Goal: Information Seeking & Learning: Learn about a topic

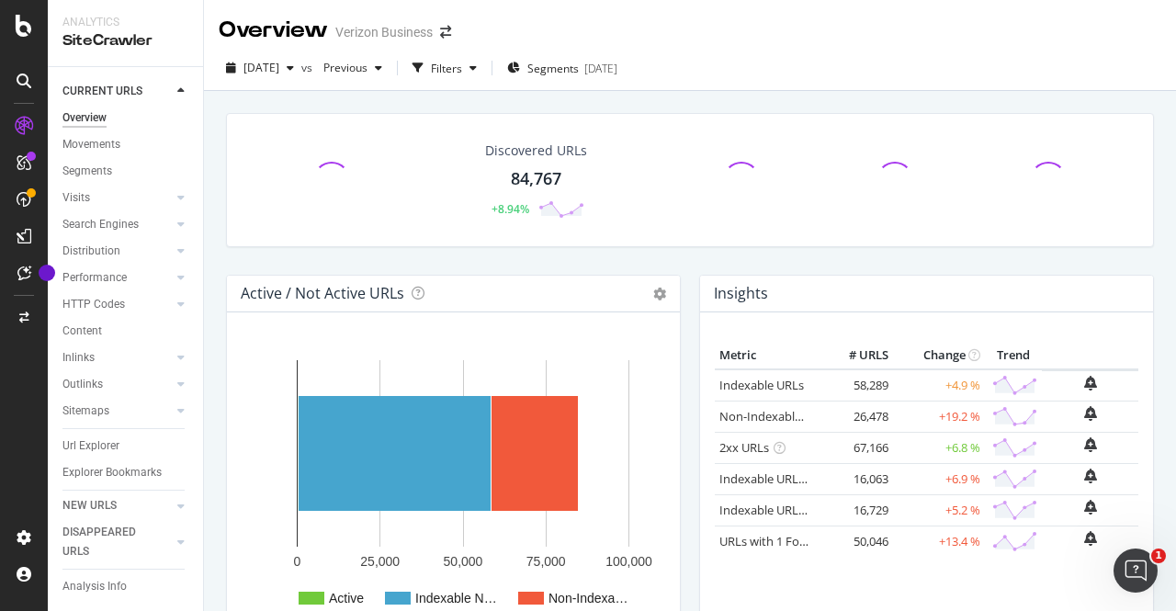
click at [186, 94] on div at bounding box center [181, 91] width 18 height 18
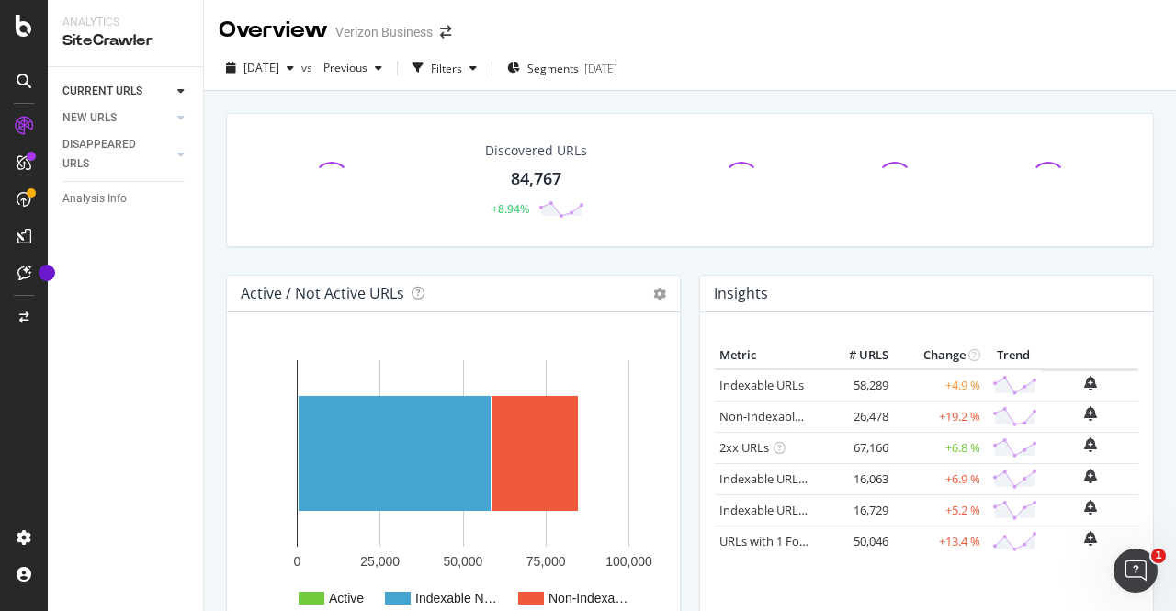
click at [186, 94] on div at bounding box center [181, 91] width 18 height 18
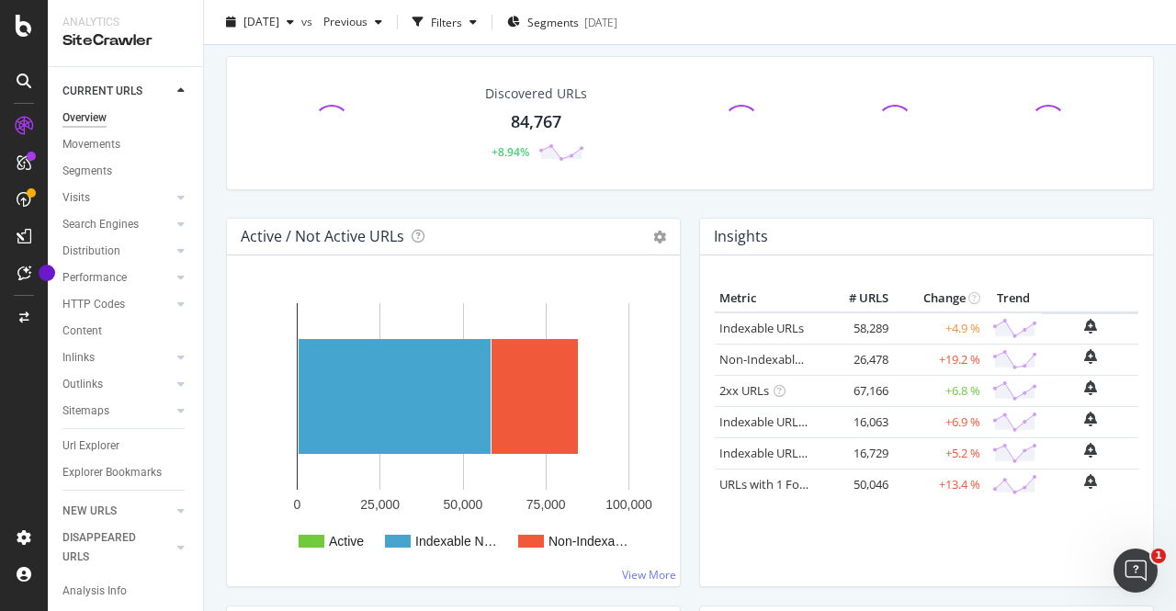
scroll to position [67, 0]
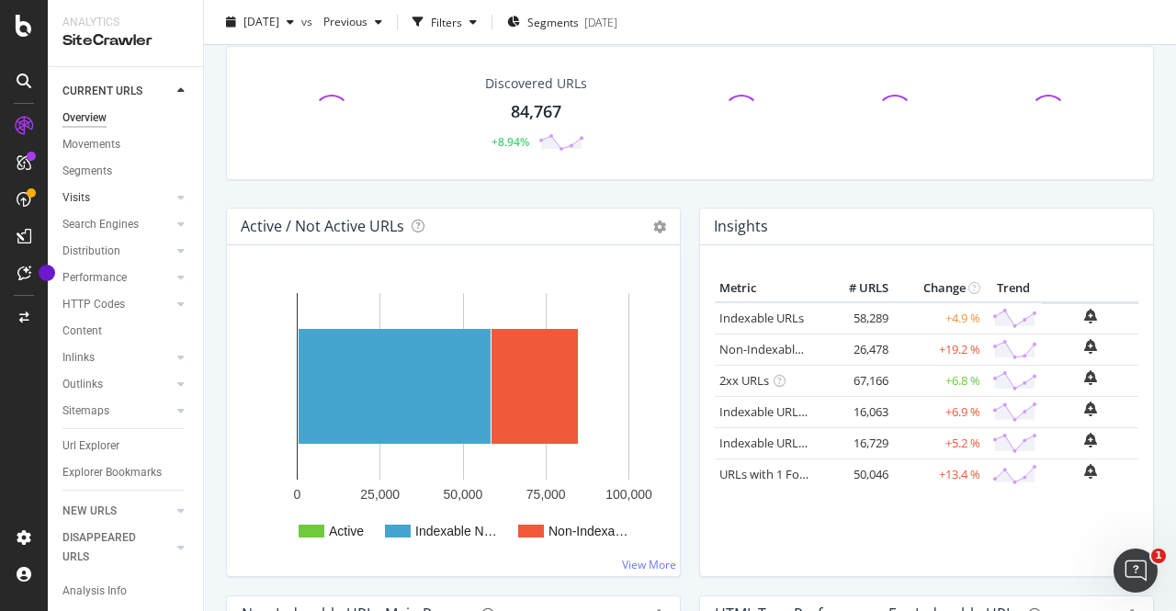
click at [112, 201] on link "Visits" at bounding box center [116, 197] width 109 height 19
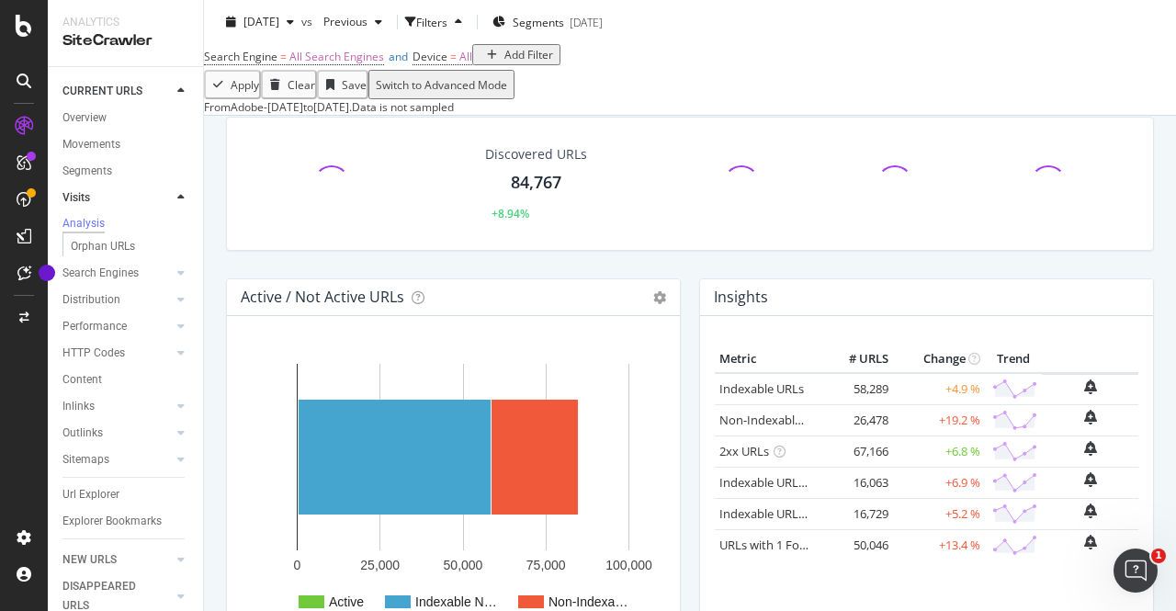
scroll to position [206, 0]
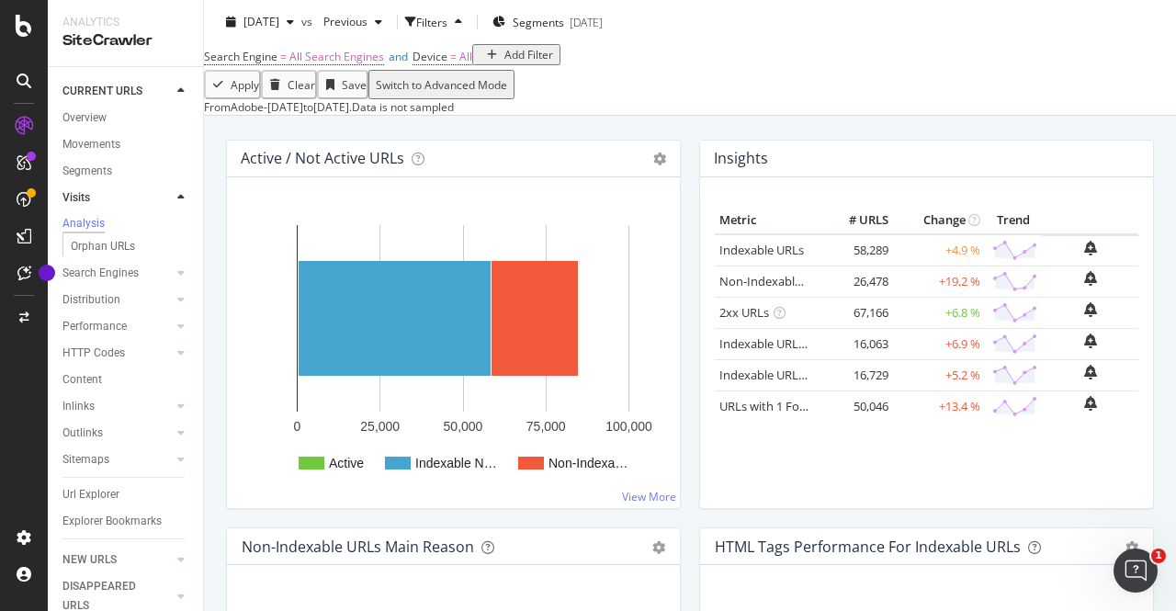
click at [112, 201] on link "Visits" at bounding box center [116, 197] width 109 height 19
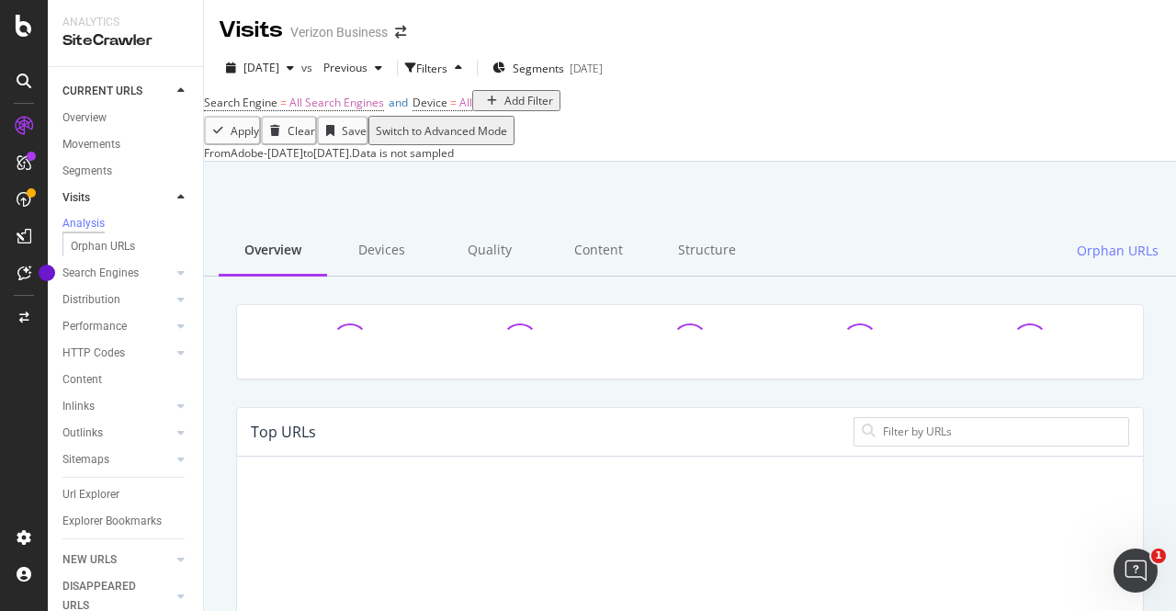
click at [153, 197] on div at bounding box center [162, 197] width 18 height 18
click at [177, 277] on icon at bounding box center [180, 272] width 7 height 11
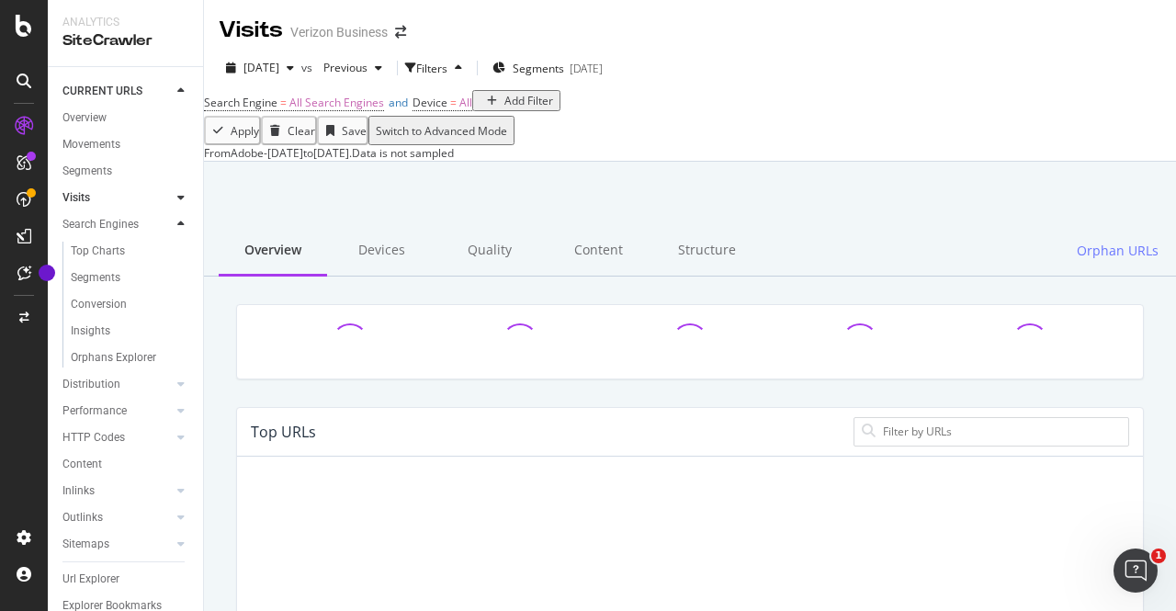
click at [177, 224] on icon at bounding box center [180, 224] width 7 height 11
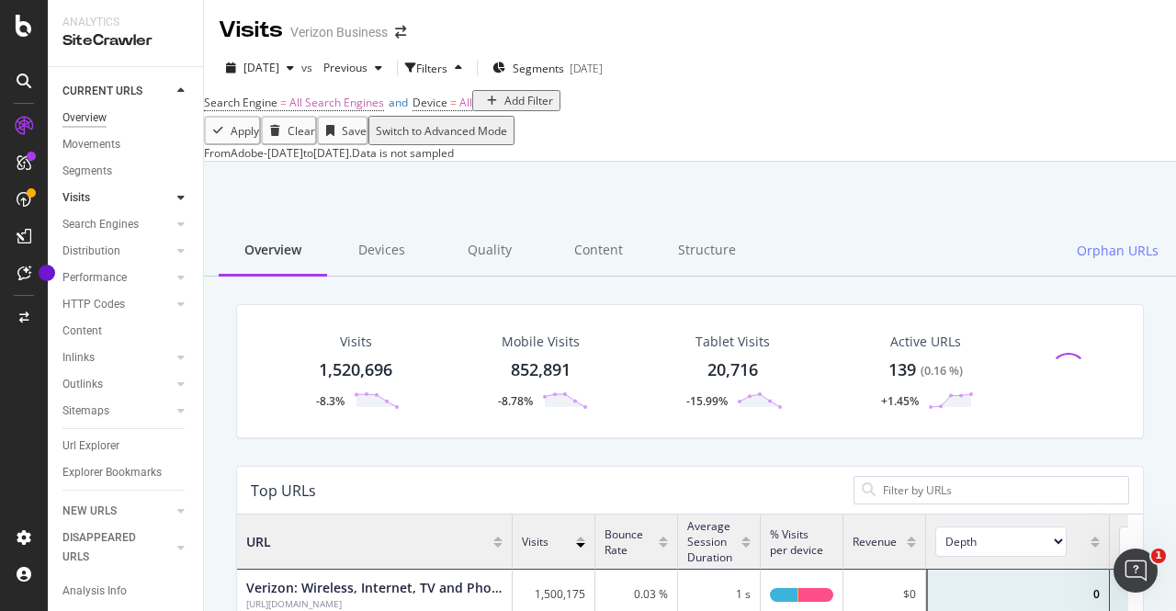
click at [96, 114] on div "Overview" at bounding box center [84, 117] width 44 height 19
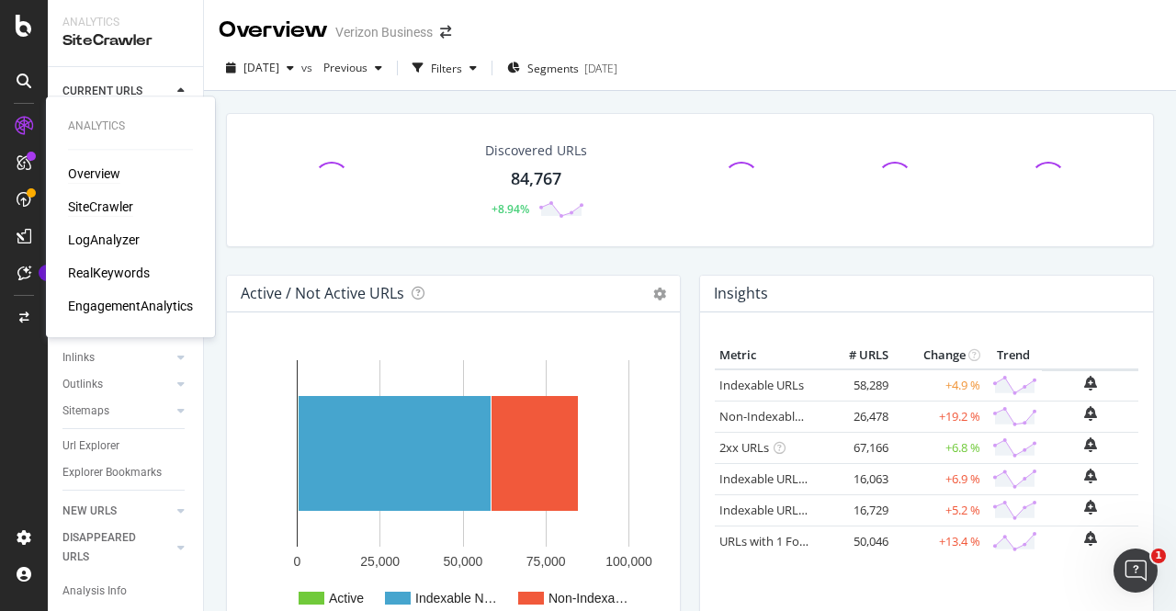
click at [111, 172] on div "Overview" at bounding box center [94, 174] width 52 height 18
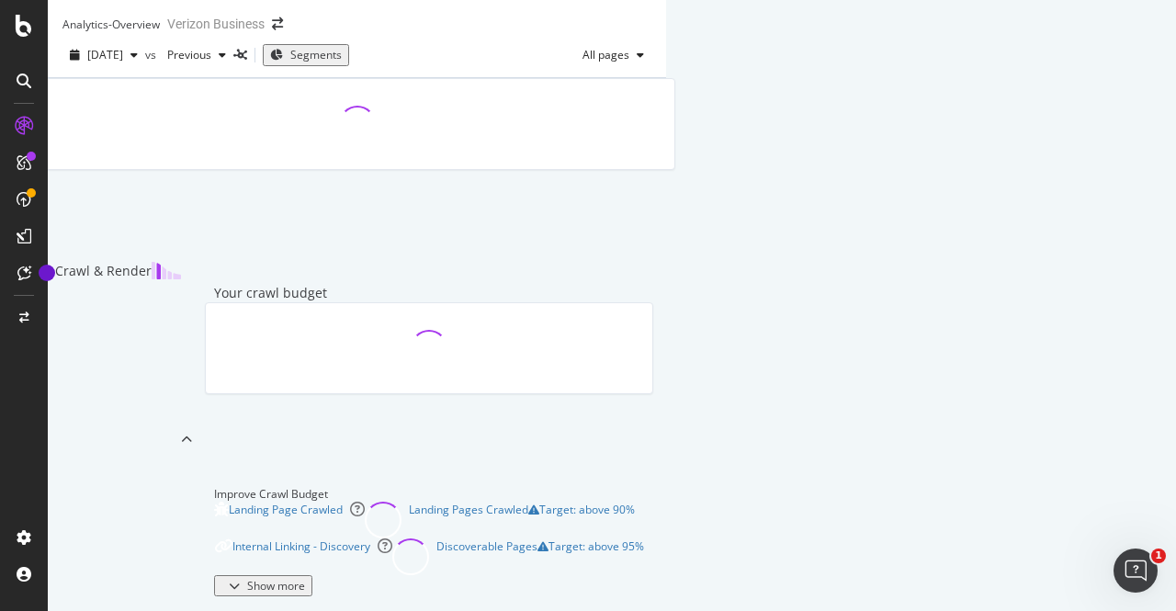
scroll to position [812, 0]
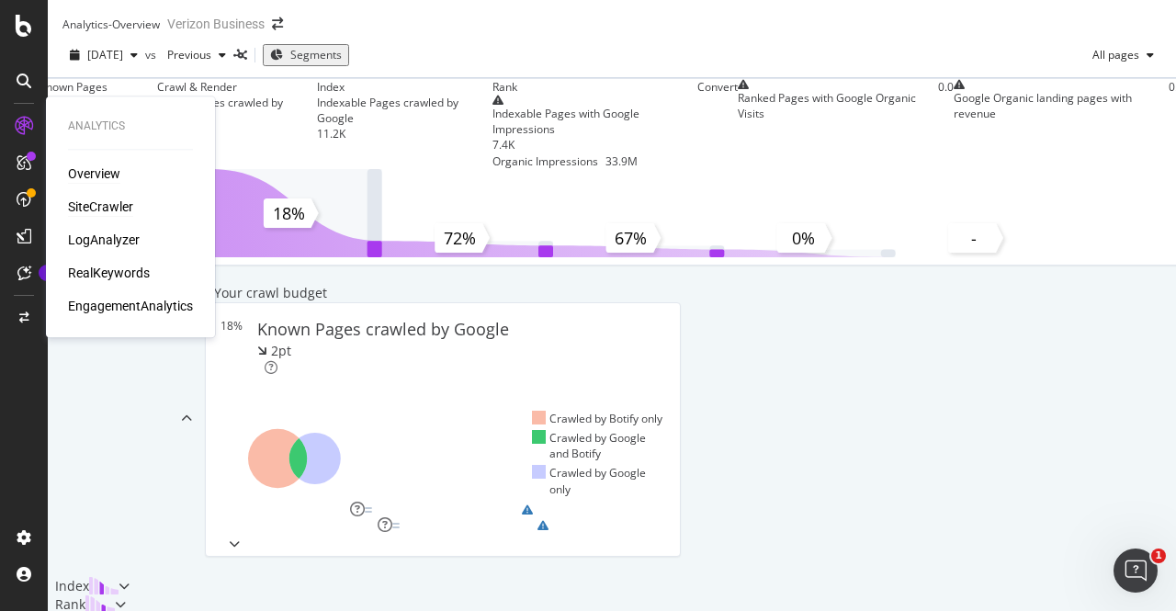
click at [107, 206] on div "SiteCrawler" at bounding box center [100, 207] width 65 height 18
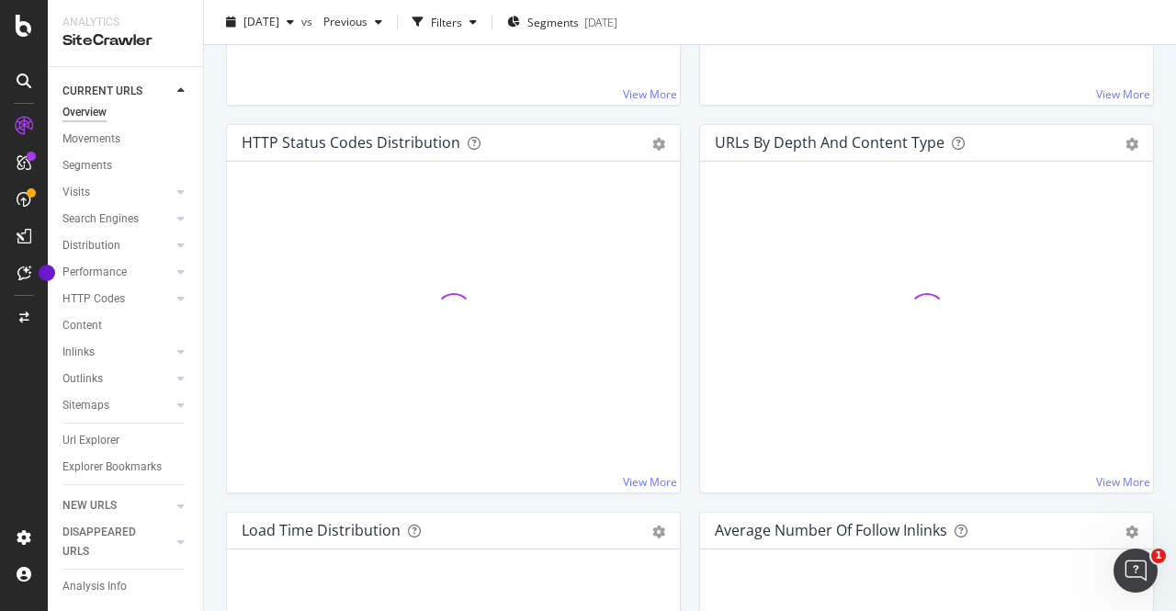
scroll to position [928, 0]
click at [1096, 474] on link "View More" at bounding box center [1123, 480] width 54 height 16
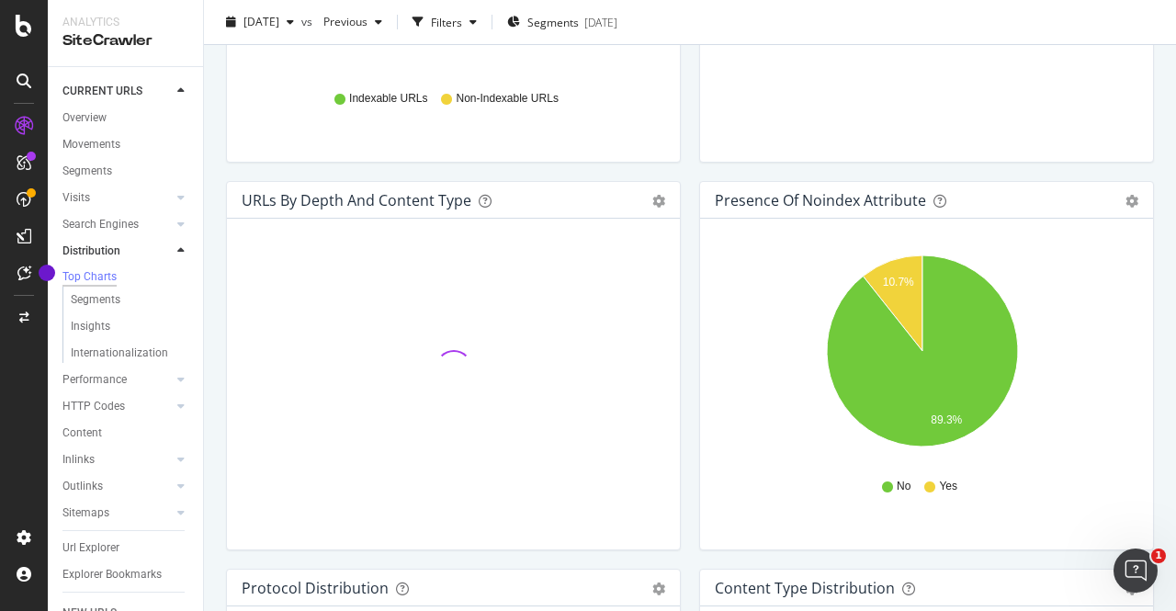
scroll to position [1234, 0]
